Goal: Task Accomplishment & Management: Use online tool/utility

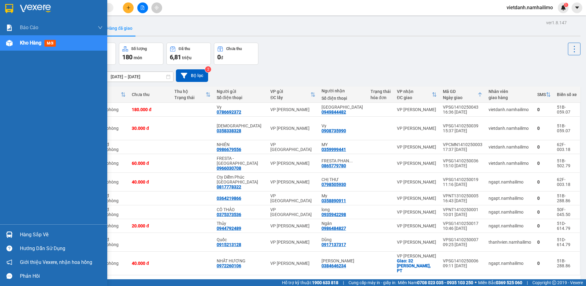
click at [16, 231] on div "Hàng sắp về" at bounding box center [53, 234] width 107 height 14
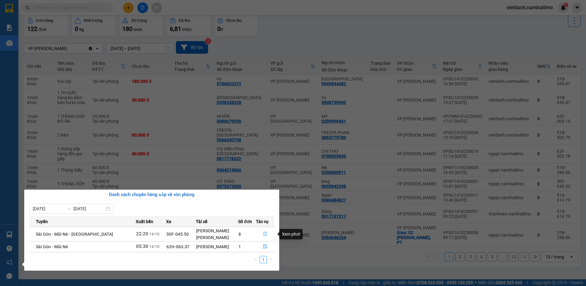
click at [264, 234] on icon "file-done" at bounding box center [265, 233] width 4 height 4
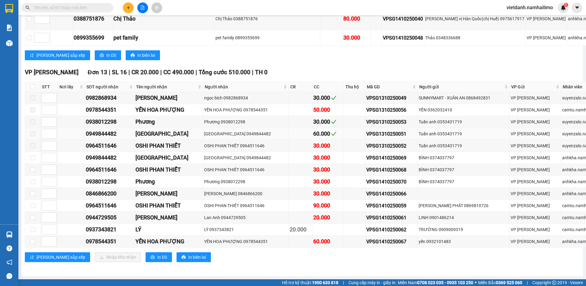
scroll to position [307, 0]
click at [36, 92] on th at bounding box center [32, 87] width 15 height 10
click at [33, 89] on input "checkbox" at bounding box center [32, 86] width 5 height 5
checkbox input "true"
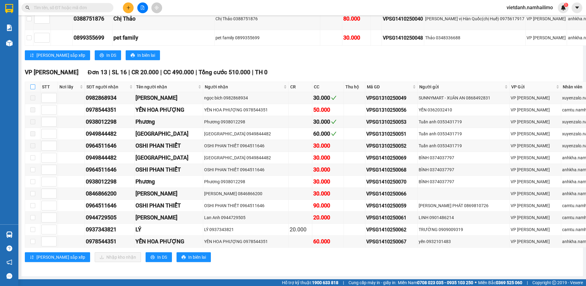
checkbox input "true"
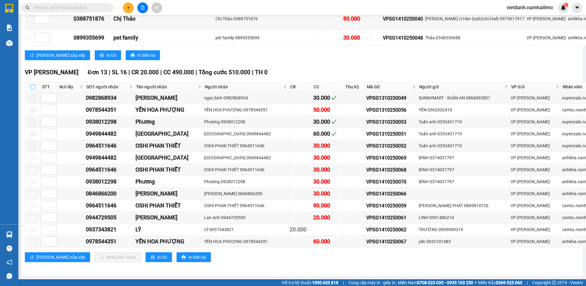
checkbox input "true"
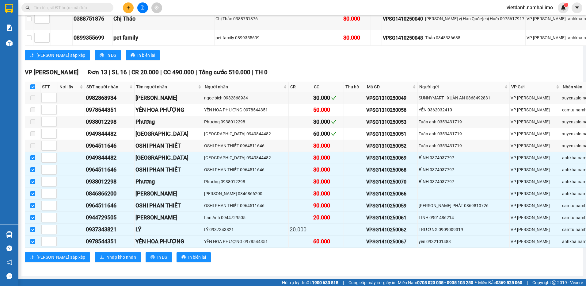
click at [33, 89] on input "checkbox" at bounding box center [32, 86] width 5 height 5
checkbox input "false"
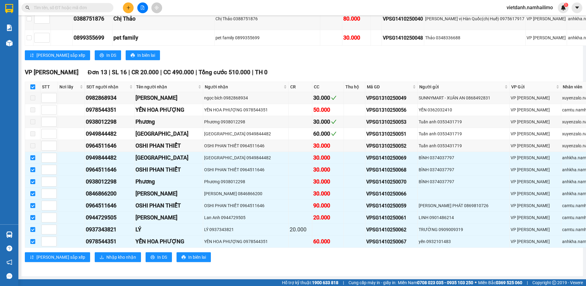
checkbox input "false"
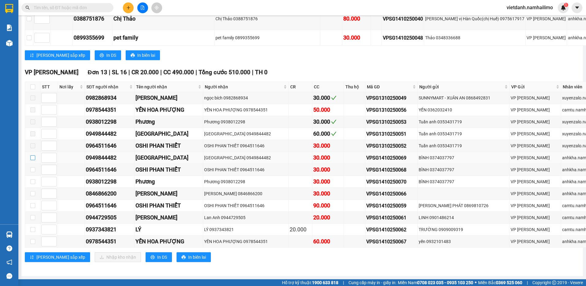
click at [34, 160] on input "checkbox" at bounding box center [32, 157] width 5 height 5
checkbox input "true"
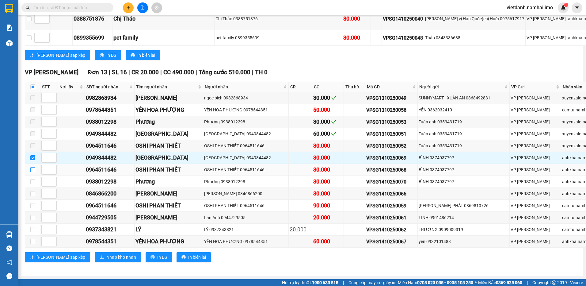
scroll to position [360, 0]
click at [33, 167] on input "checkbox" at bounding box center [32, 169] width 5 height 5
checkbox input "true"
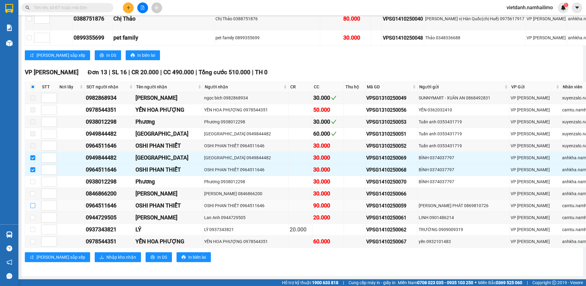
click at [32, 203] on input "checkbox" at bounding box center [32, 205] width 5 height 5
checkbox input "true"
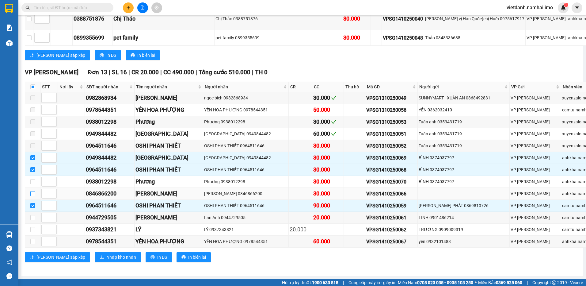
click at [32, 191] on input "checkbox" at bounding box center [32, 193] width 5 height 5
checkbox input "true"
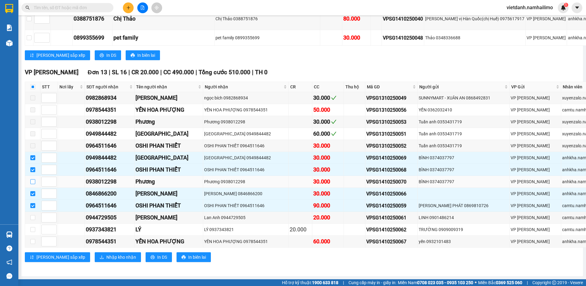
click at [33, 179] on input "checkbox" at bounding box center [32, 181] width 5 height 5
checkbox input "true"
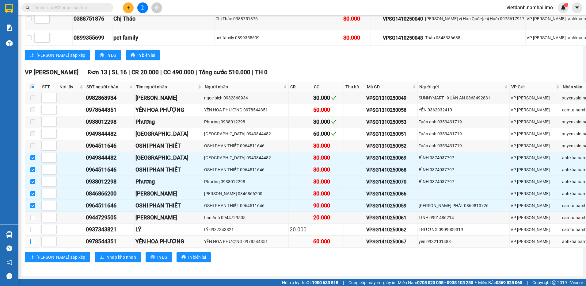
click at [32, 239] on input "checkbox" at bounding box center [32, 241] width 5 height 5
checkbox input "true"
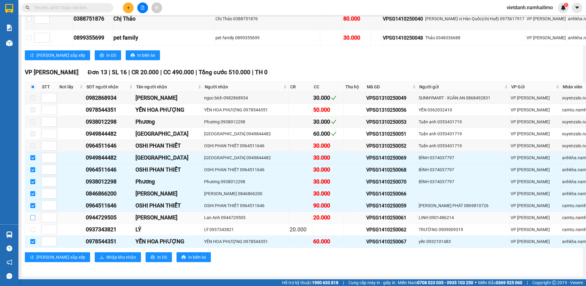
click at [35, 215] on input "checkbox" at bounding box center [32, 217] width 5 height 5
checkbox input "true"
